Goal: Task Accomplishment & Management: Manage account settings

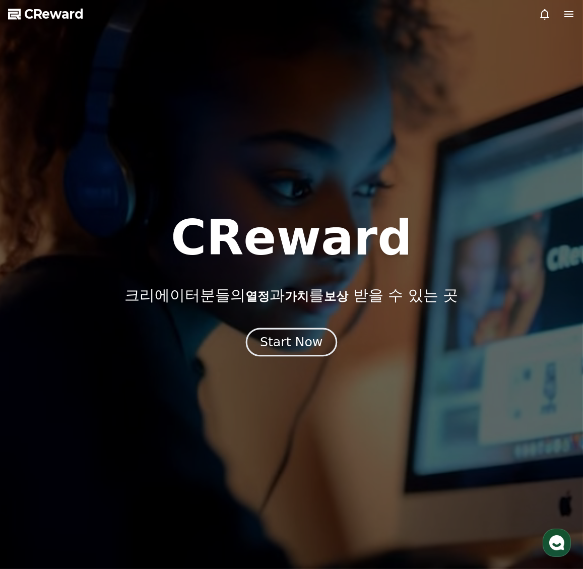
click at [300, 344] on div "Start Now" at bounding box center [291, 342] width 63 height 17
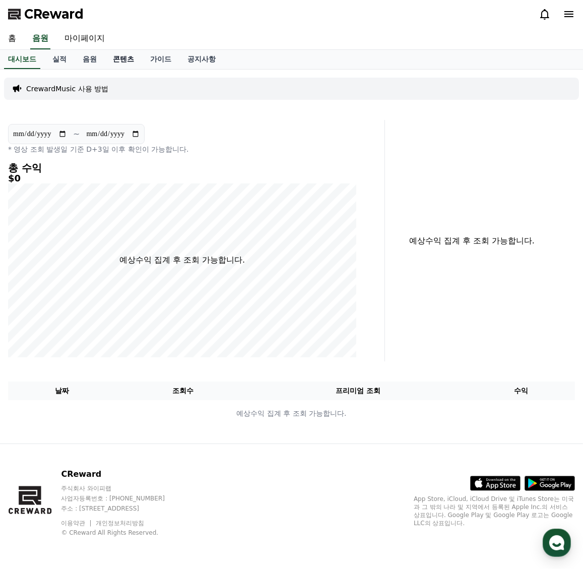
click at [122, 53] on link "콘텐츠" at bounding box center [123, 59] width 37 height 19
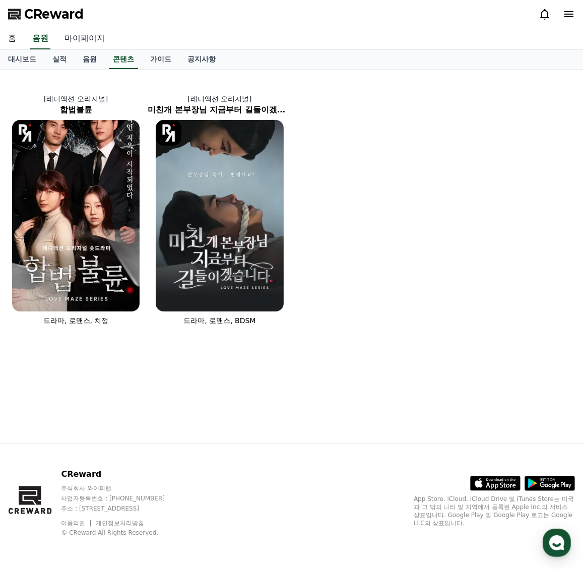
click at [90, 41] on link "마이페이지" at bounding box center [84, 38] width 56 height 21
select select "**********"
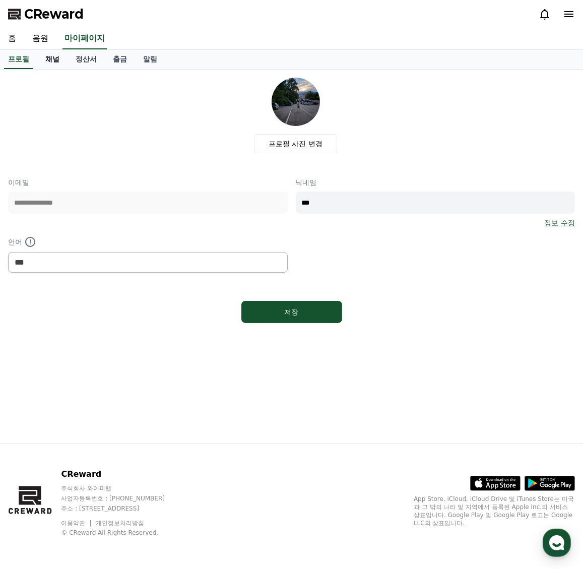
click at [52, 57] on link "채널" at bounding box center [52, 59] width 30 height 19
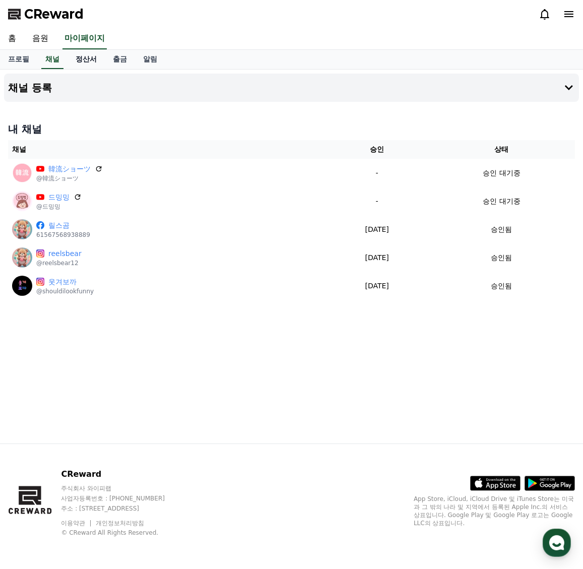
click at [83, 57] on link "정산서" at bounding box center [86, 59] width 37 height 19
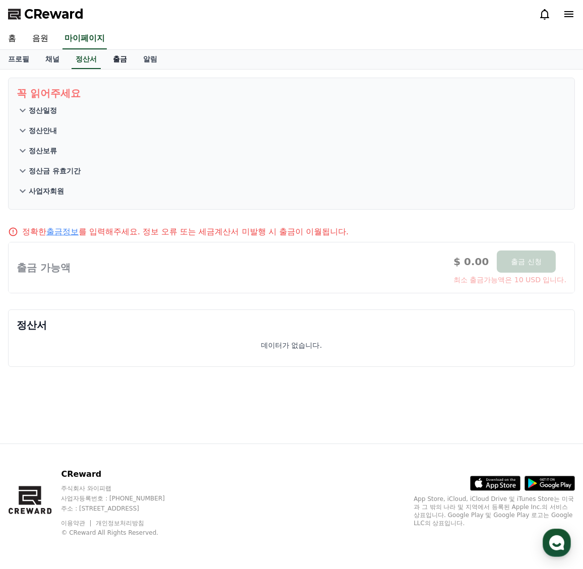
click at [118, 60] on link "출금" at bounding box center [120, 59] width 30 height 19
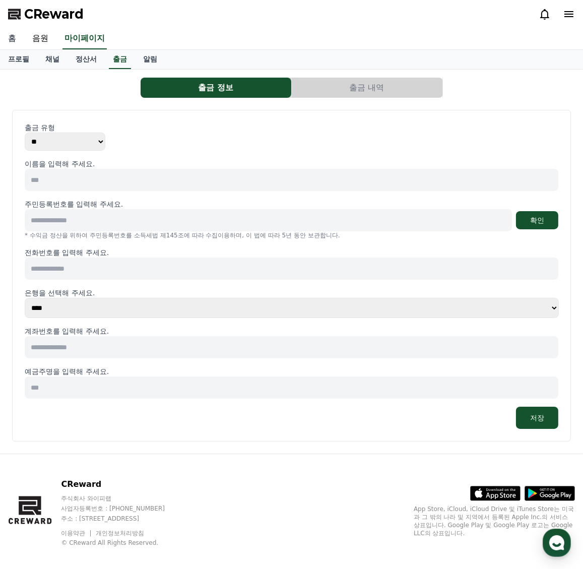
click at [15, 34] on link "홈" at bounding box center [12, 38] width 24 height 21
